Goal: Task Accomplishment & Management: Use online tool/utility

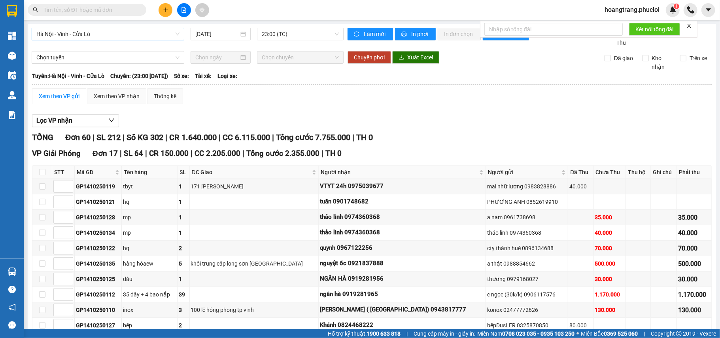
click at [154, 37] on span "Hà Nội - Vinh - Cửa Lò" at bounding box center [107, 34] width 143 height 12
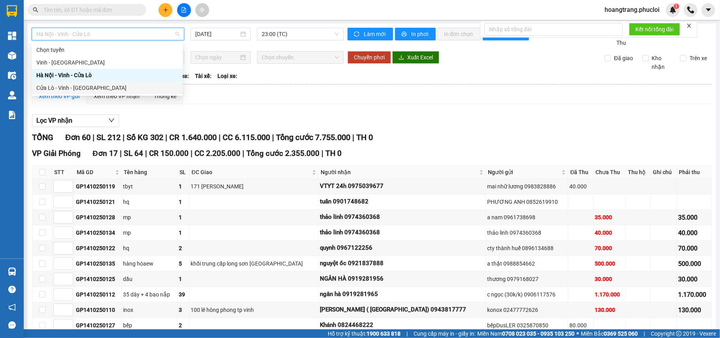
click at [151, 89] on div "Cửa Lò - Vinh - [GEOGRAPHIC_DATA]" at bounding box center [107, 87] width 142 height 9
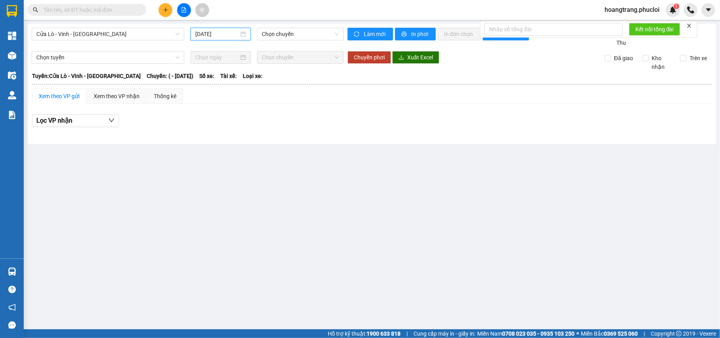
click at [237, 36] on input "[DATE]" at bounding box center [217, 34] width 44 height 9
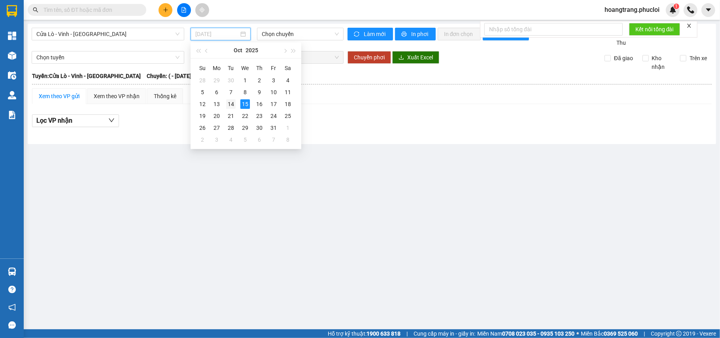
click at [233, 102] on div "14" at bounding box center [230, 103] width 9 height 9
type input "[DATE]"
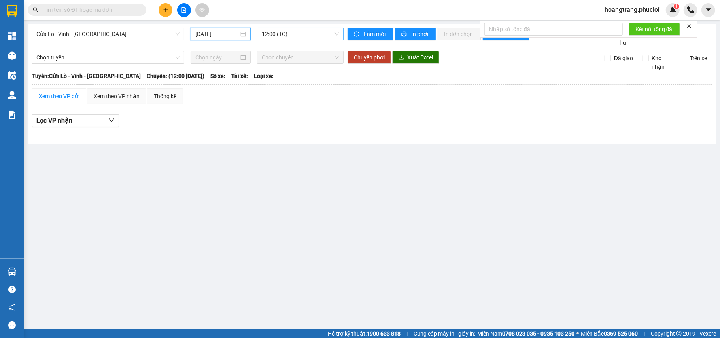
click at [268, 35] on span "12:00 (TC)" at bounding box center [300, 34] width 77 height 12
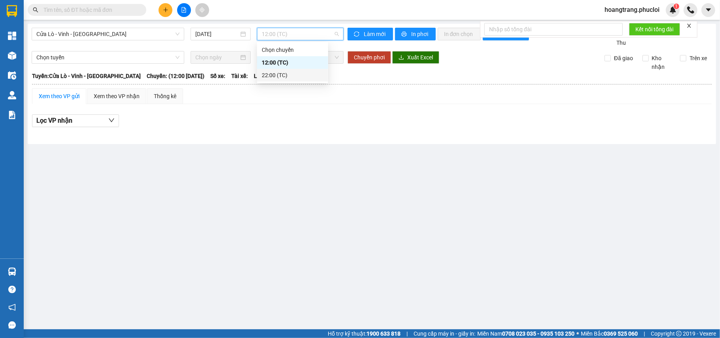
click at [269, 72] on div "22:00 (TC)" at bounding box center [293, 75] width 62 height 9
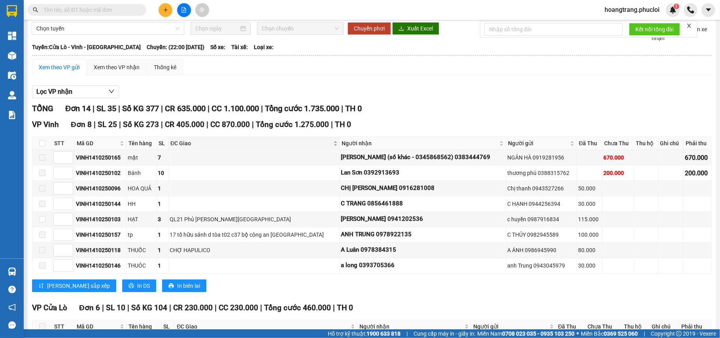
scroll to position [53, 0]
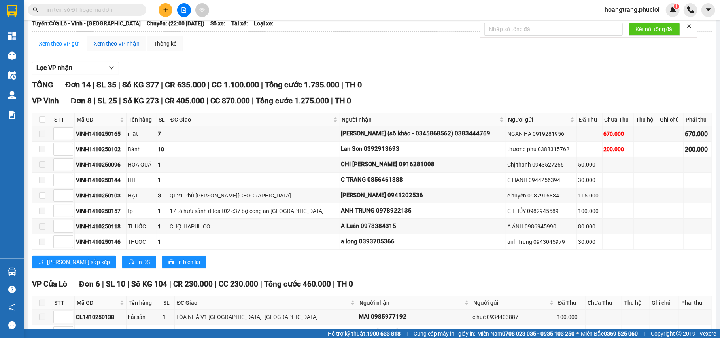
click at [130, 46] on div "Xem theo VP nhận" at bounding box center [117, 43] width 46 height 9
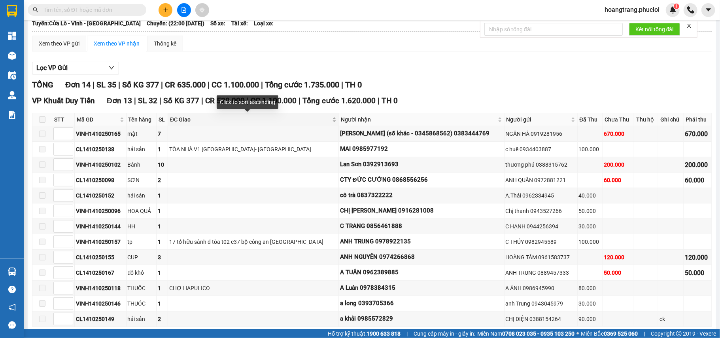
click at [189, 119] on span "ĐC Giao" at bounding box center [250, 119] width 161 height 9
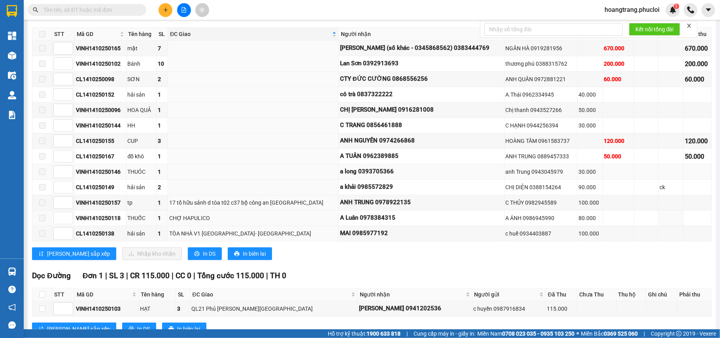
scroll to position [119, 0]
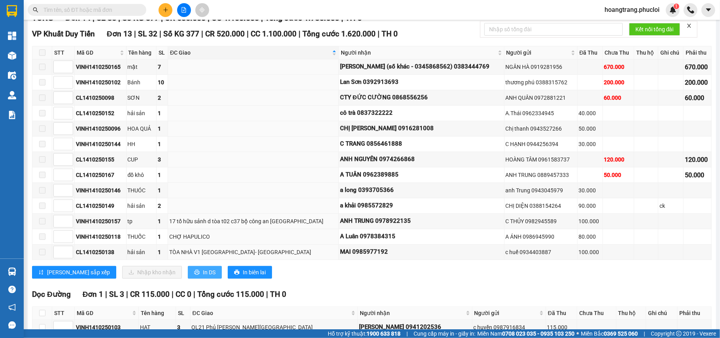
click at [203, 276] on span "In DS" at bounding box center [209, 272] width 13 height 9
